Goal: Check status: Check status

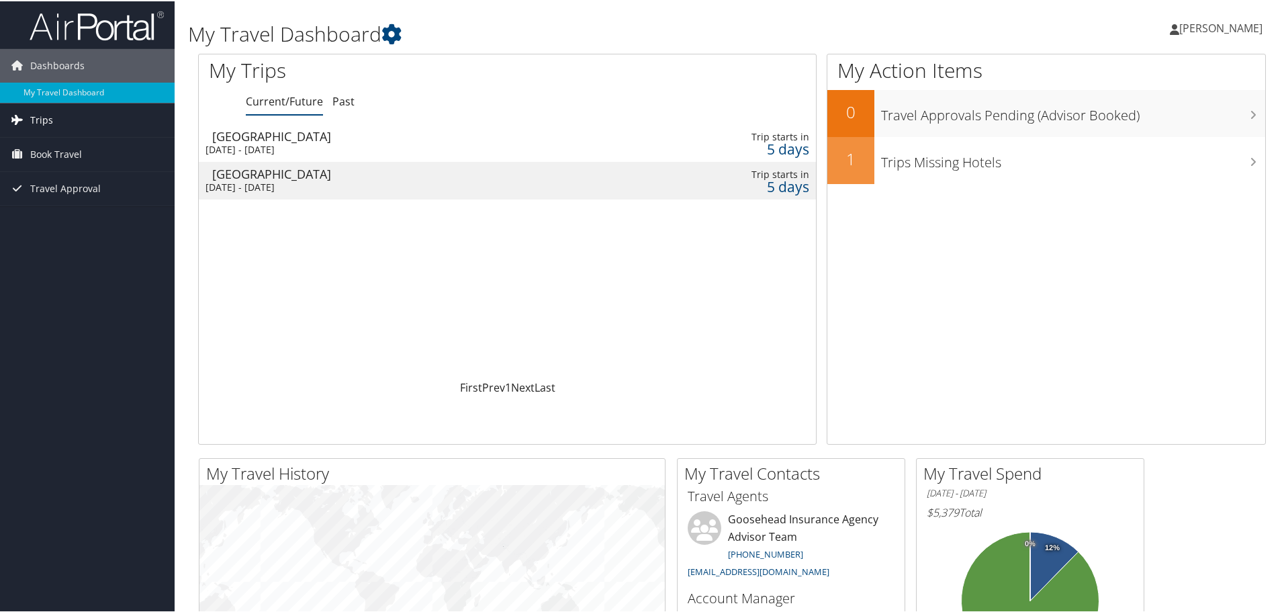
click at [58, 118] on link "Trips" at bounding box center [87, 119] width 175 height 34
click at [54, 141] on link "Current/Future Trips" at bounding box center [87, 146] width 175 height 20
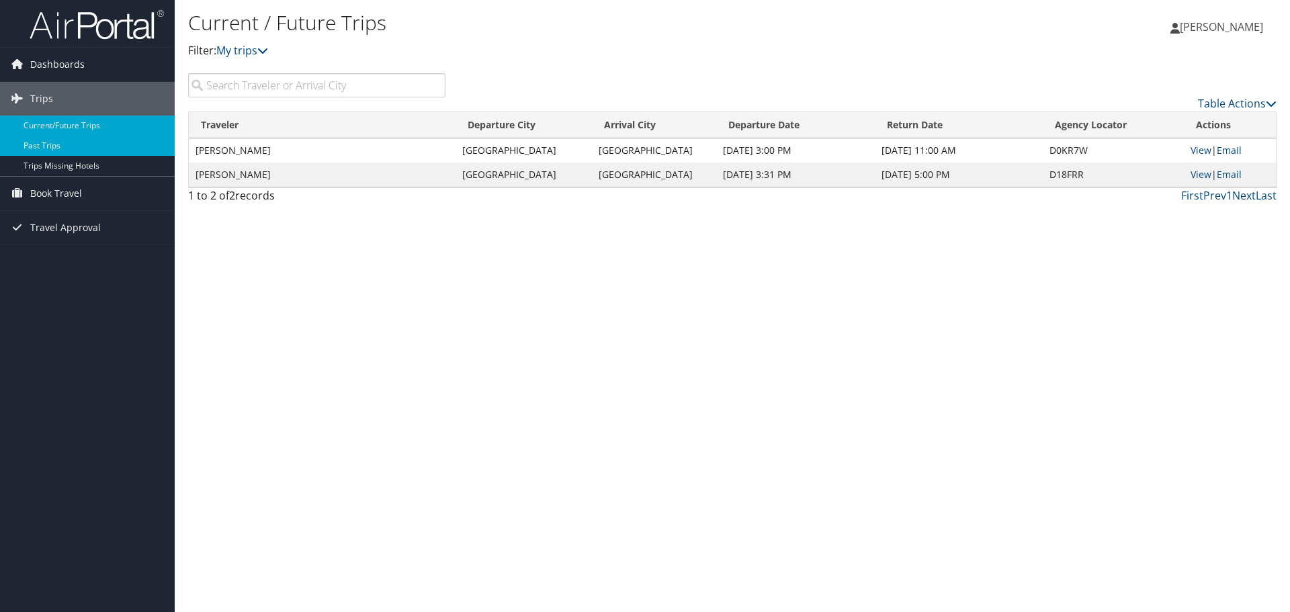
click at [87, 151] on link "Past Trips" at bounding box center [87, 146] width 175 height 20
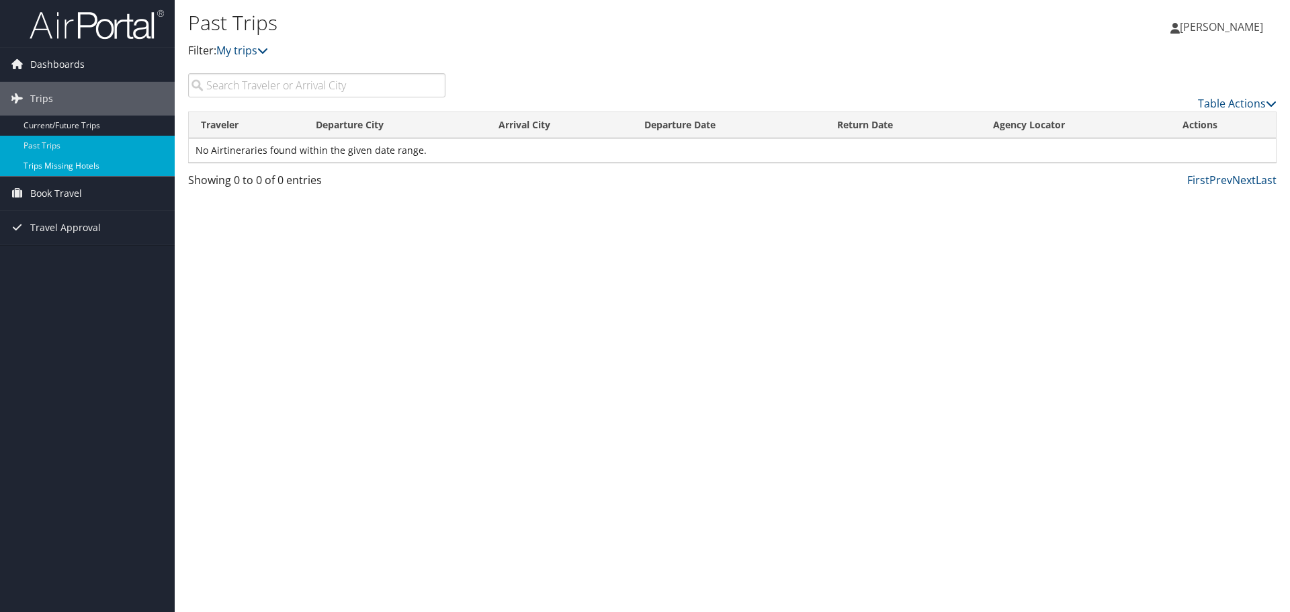
click at [76, 166] on link "Trips Missing Hotels" at bounding box center [87, 166] width 175 height 20
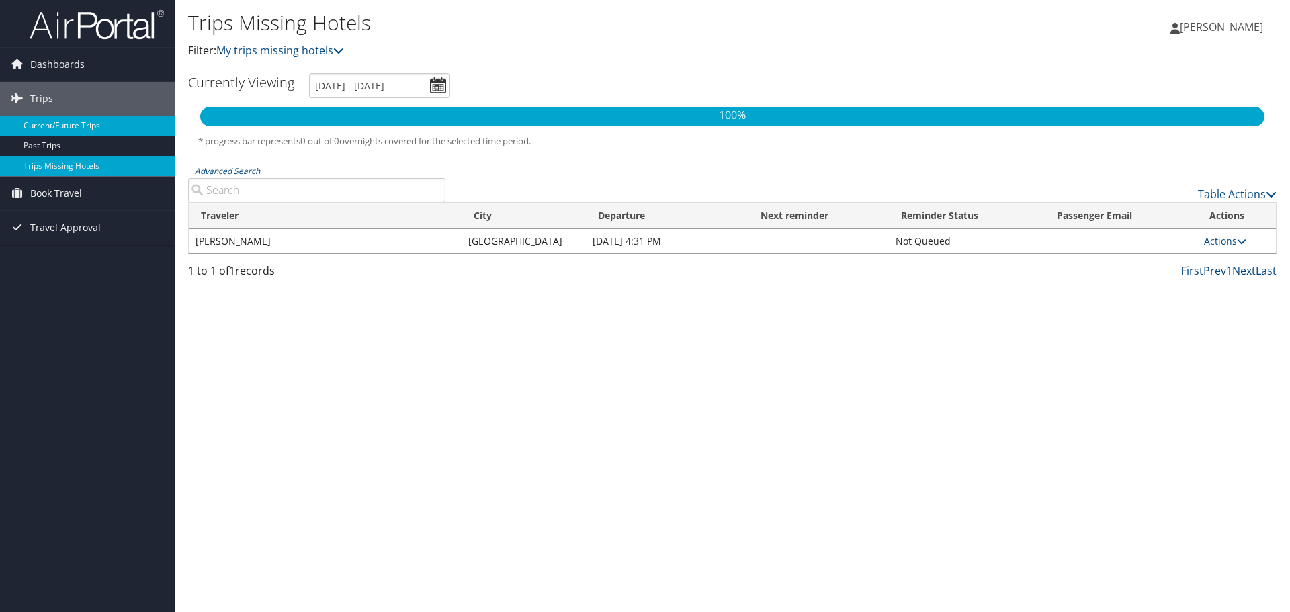
click at [62, 130] on link "Current/Future Trips" at bounding box center [87, 126] width 175 height 20
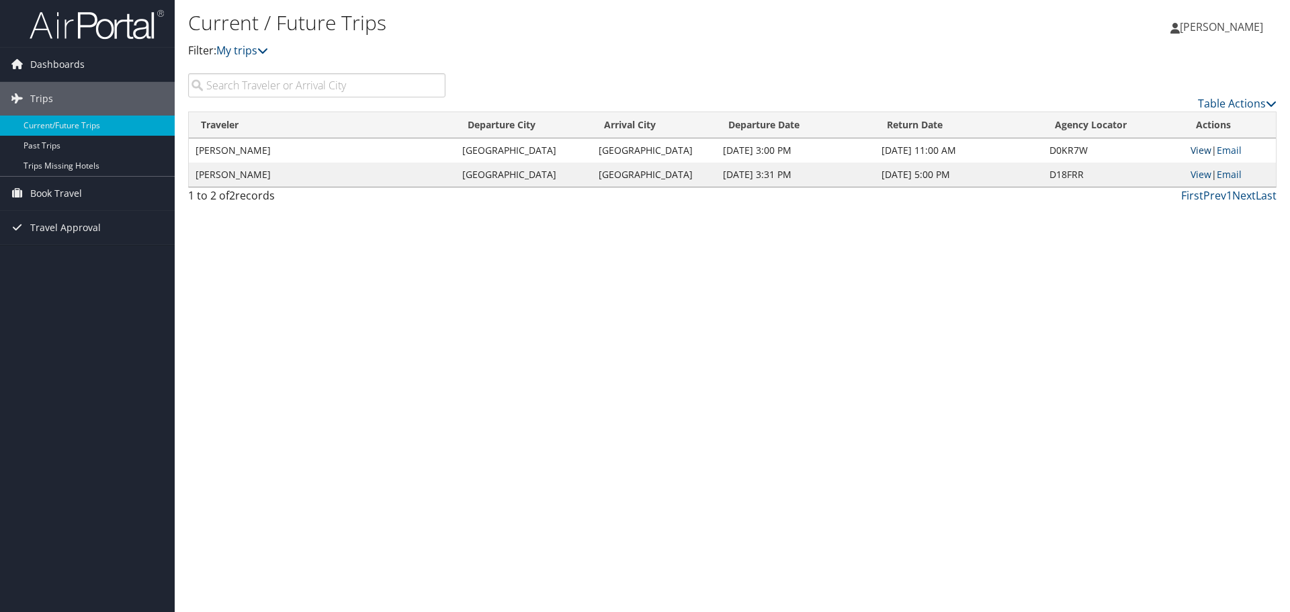
click at [1204, 152] on link "View" at bounding box center [1200, 150] width 21 height 13
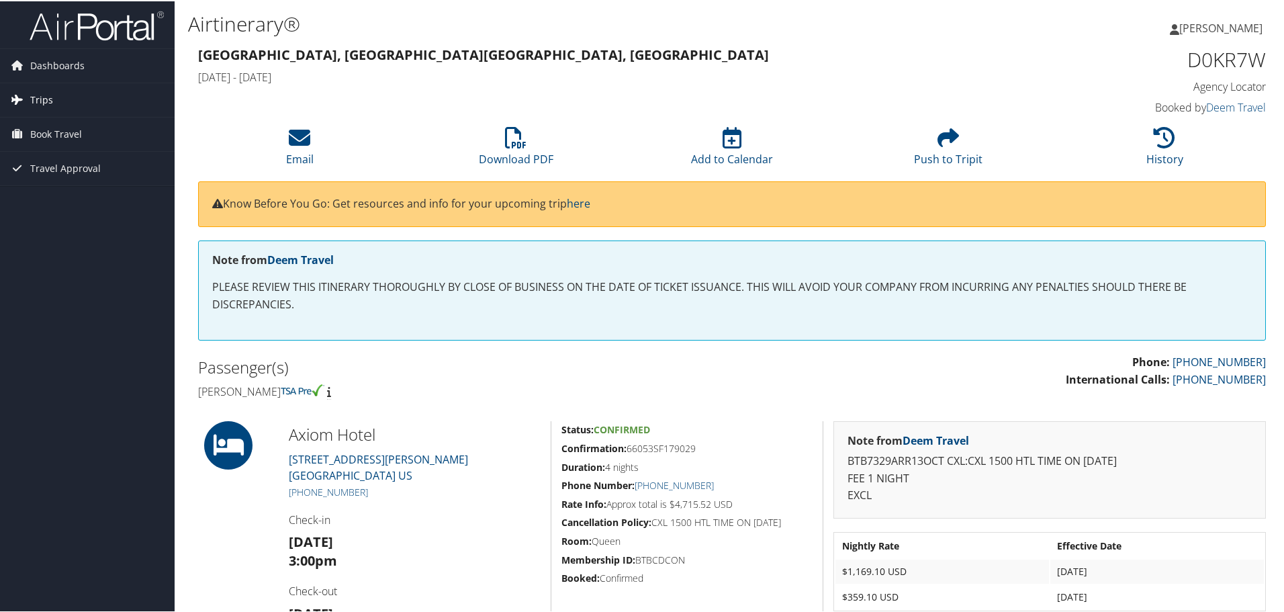
click at [38, 95] on span "Trips" at bounding box center [41, 99] width 23 height 34
click at [38, 126] on link "Current/Future Trips" at bounding box center [87, 126] width 175 height 20
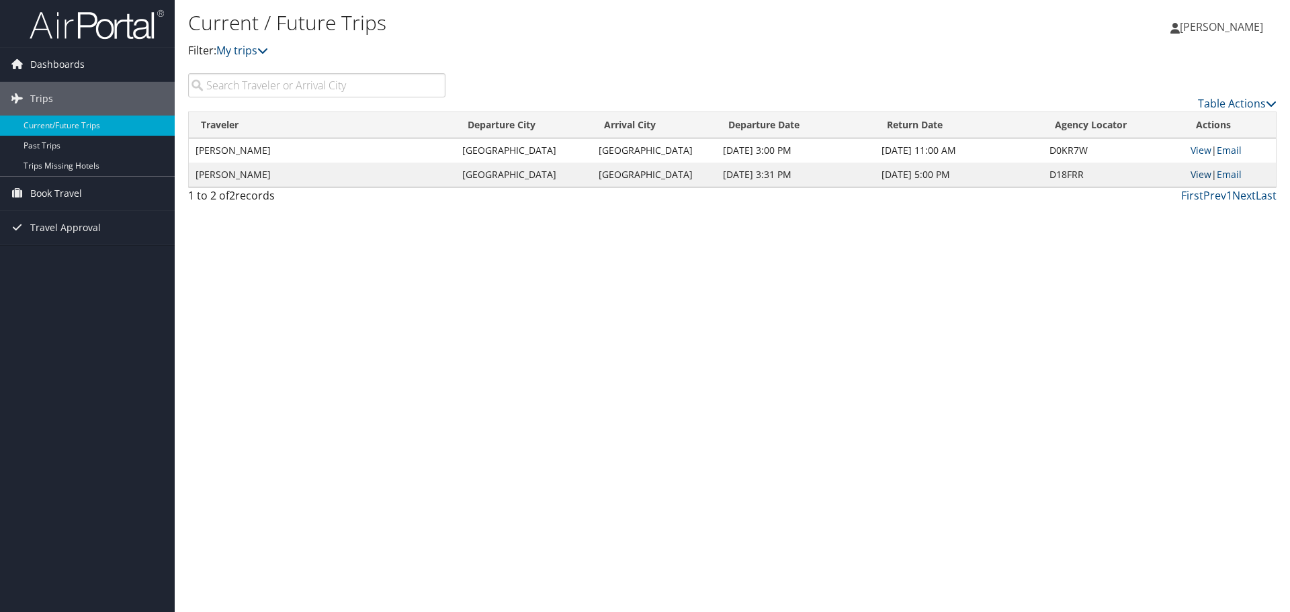
click at [1208, 170] on link "View" at bounding box center [1200, 174] width 21 height 13
